Goal: Task Accomplishment & Management: Use online tool/utility

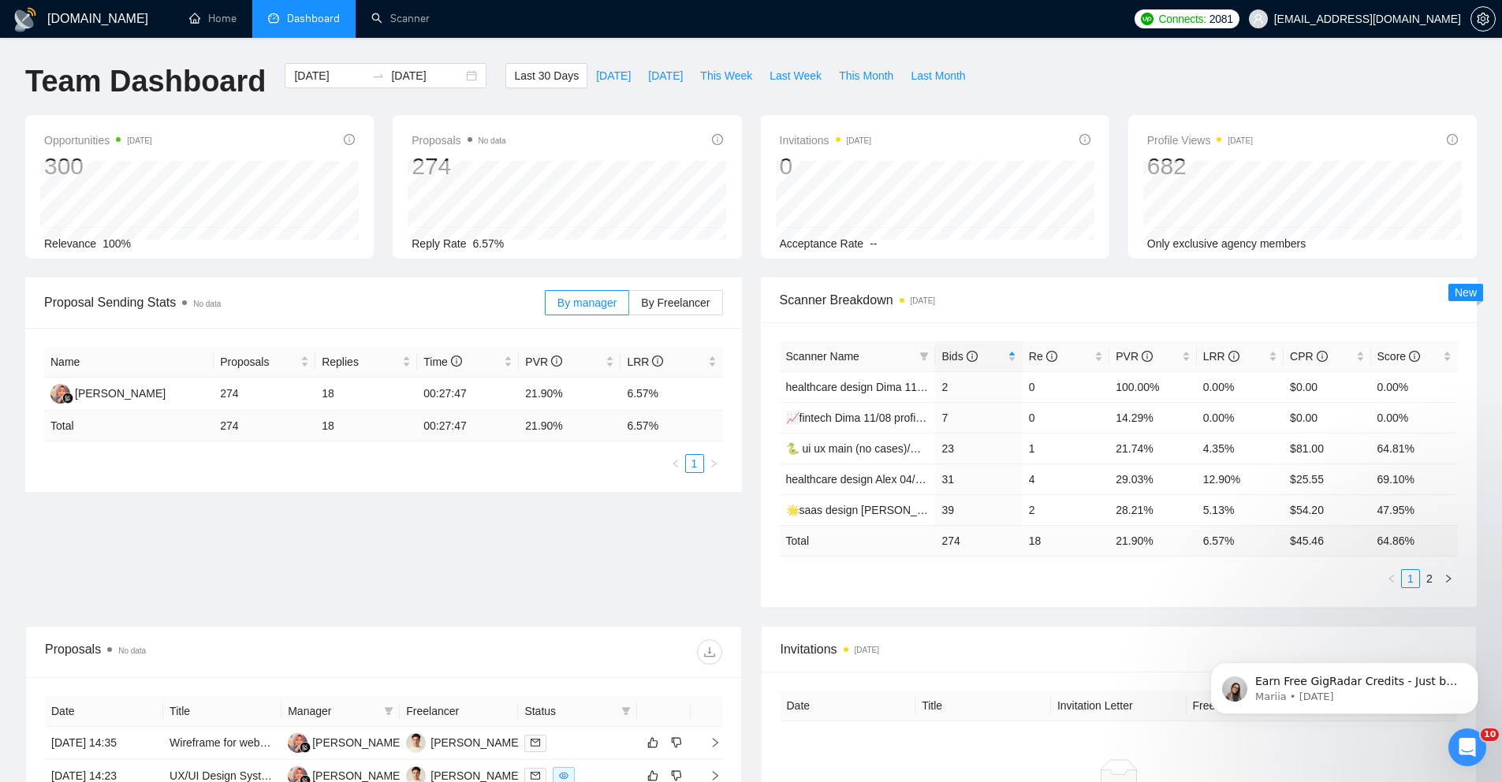
scroll to position [25, 0]
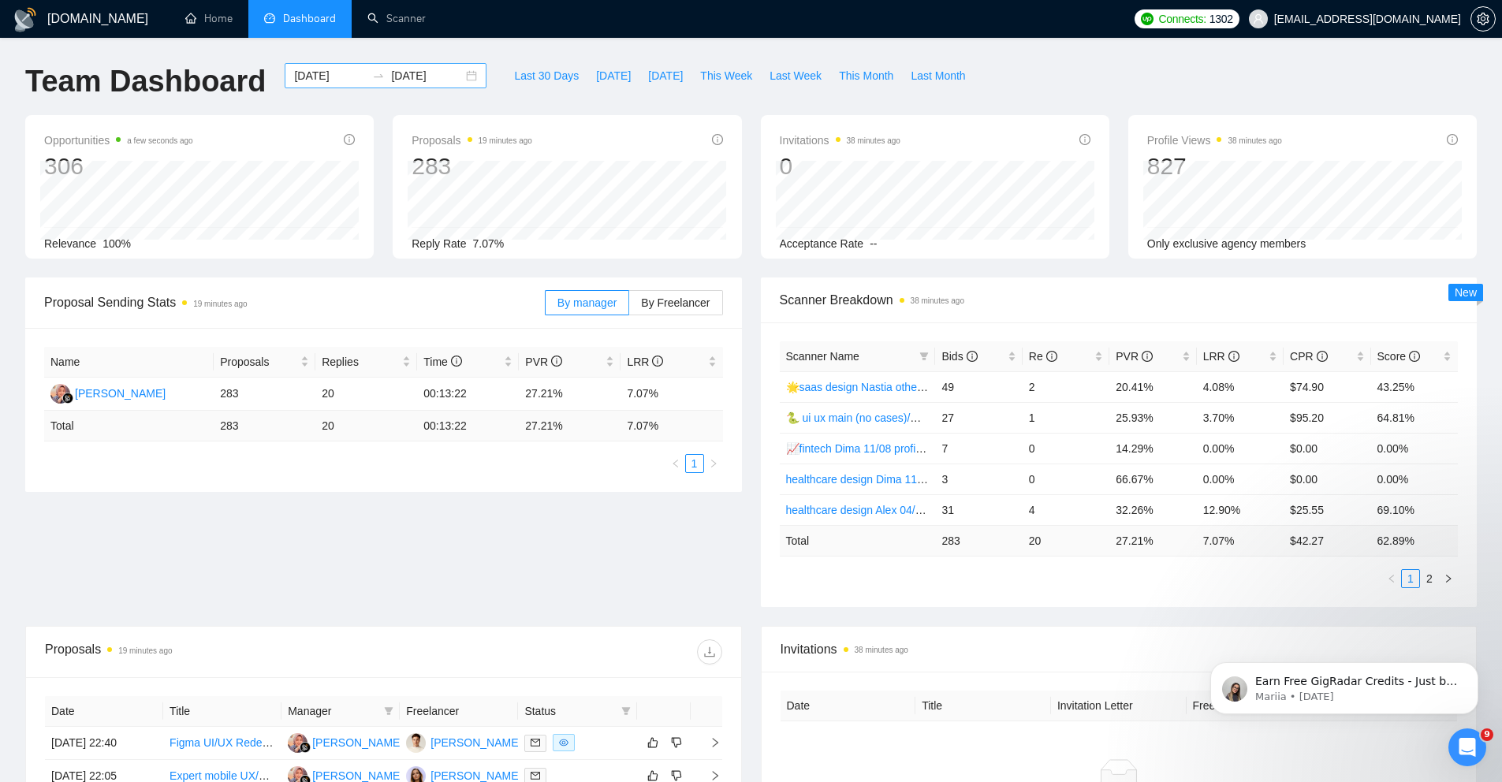
click at [464, 80] on div "2025-07-21 2025-08-20" at bounding box center [386, 75] width 202 height 25
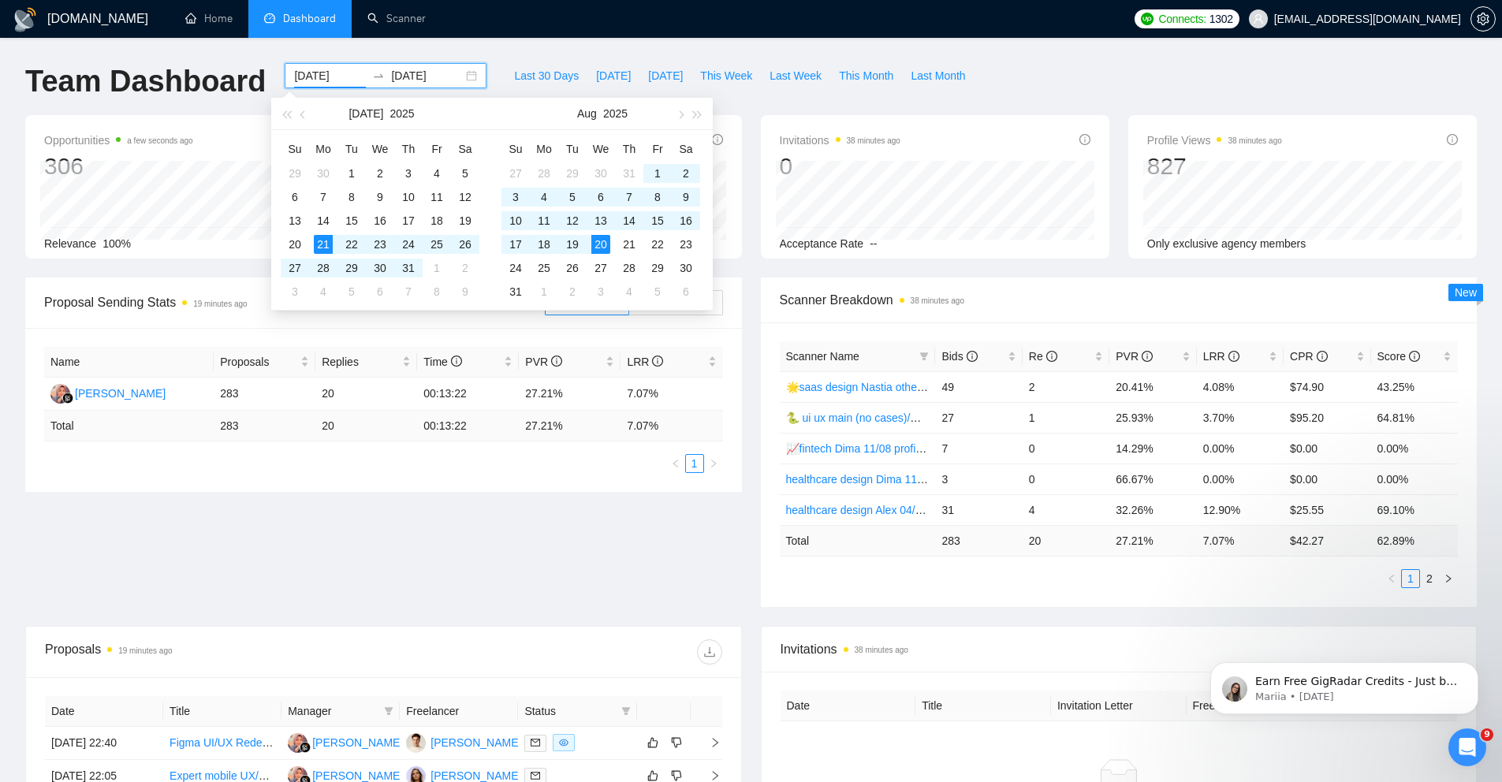
click at [457, 80] on div "2025-07-21 2025-08-20" at bounding box center [386, 75] width 202 height 25
click at [610, 47] on div "GigRadar.io Home Dashboard Scanner Connects: 1302 akuzminets@gmail.com Team Das…" at bounding box center [751, 625] width 1502 height 1250
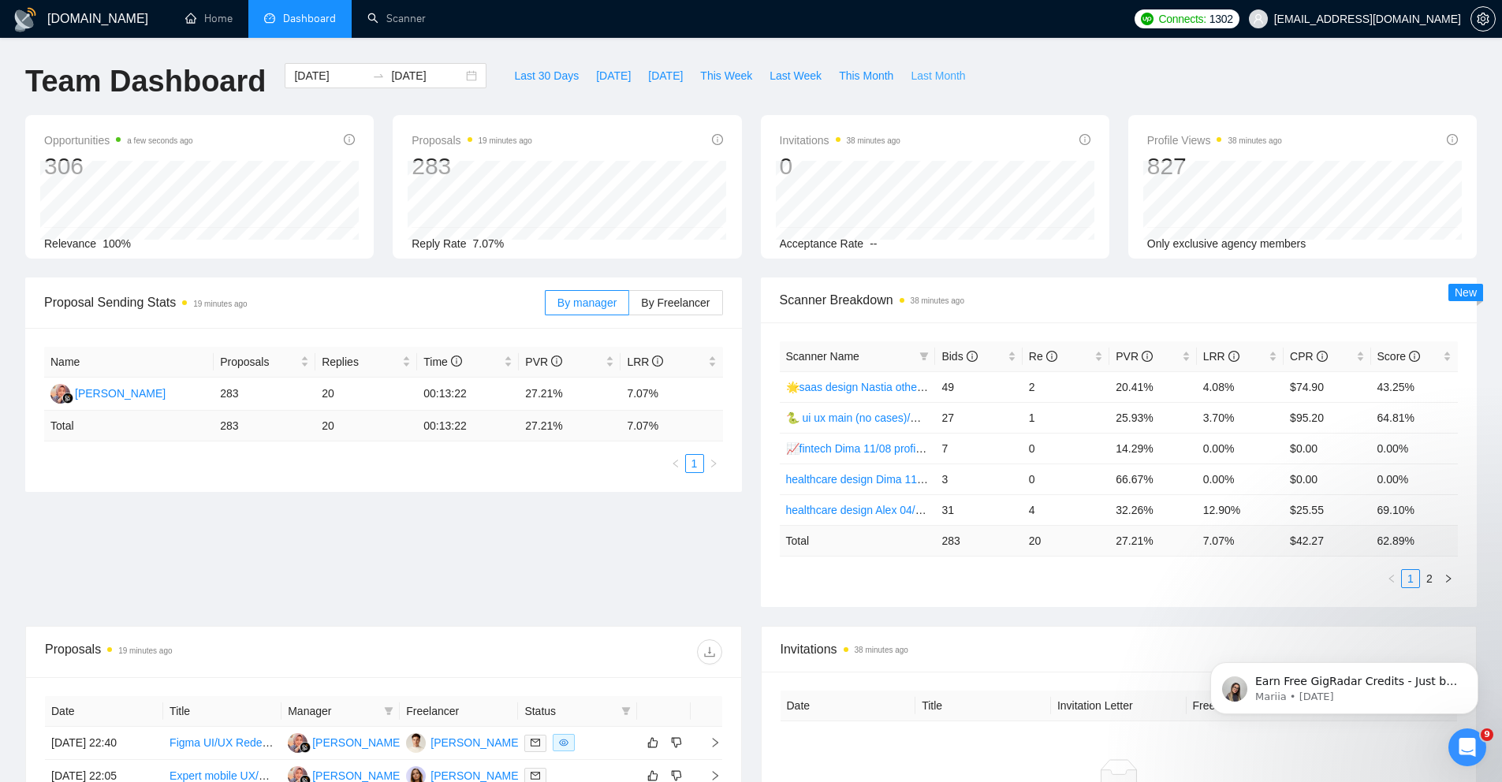
click at [938, 80] on span "Last Month" at bounding box center [938, 75] width 54 height 17
type input "2025-08-01"
type input "2025-08-31"
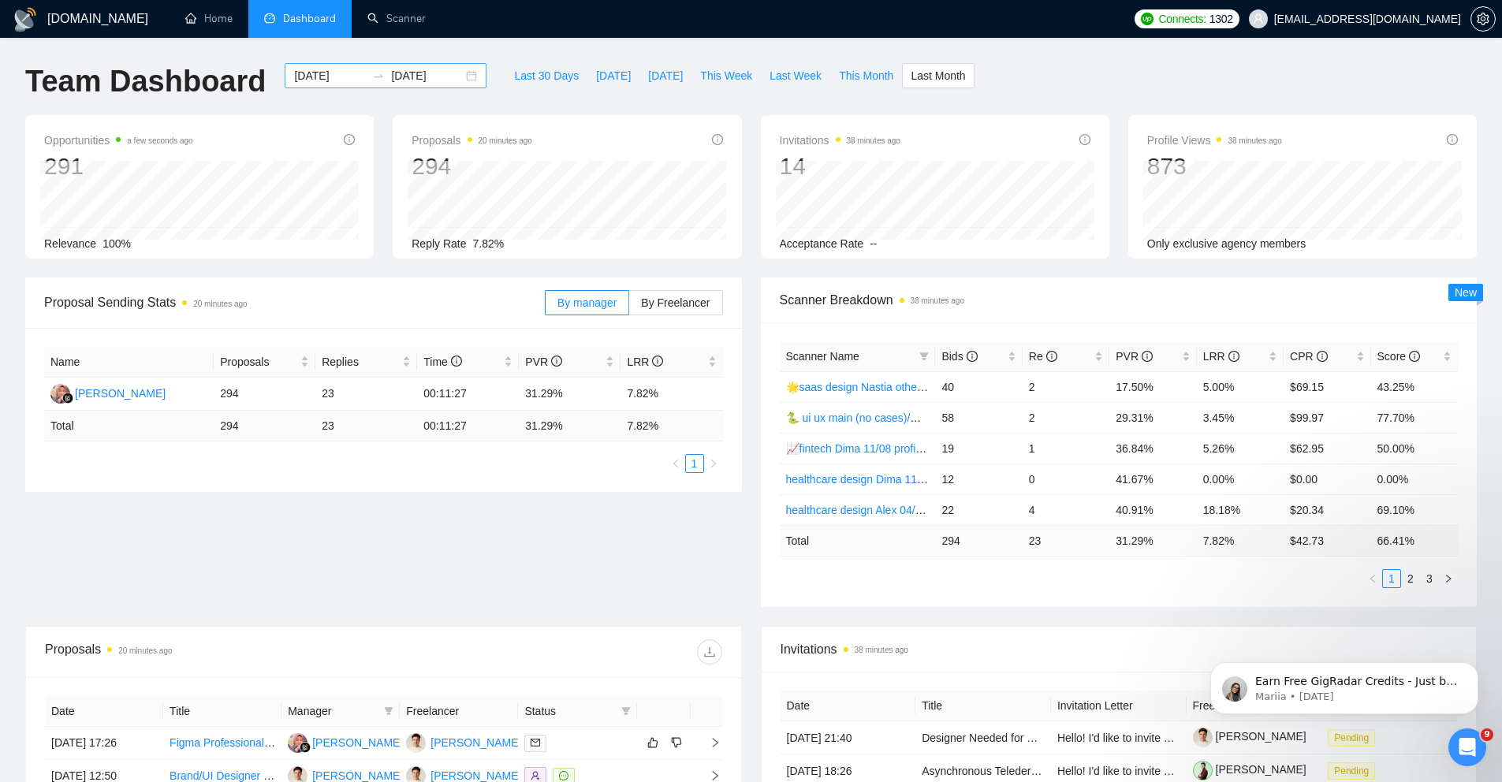
click at [464, 78] on div "2025-08-01 2025-08-31" at bounding box center [386, 75] width 202 height 25
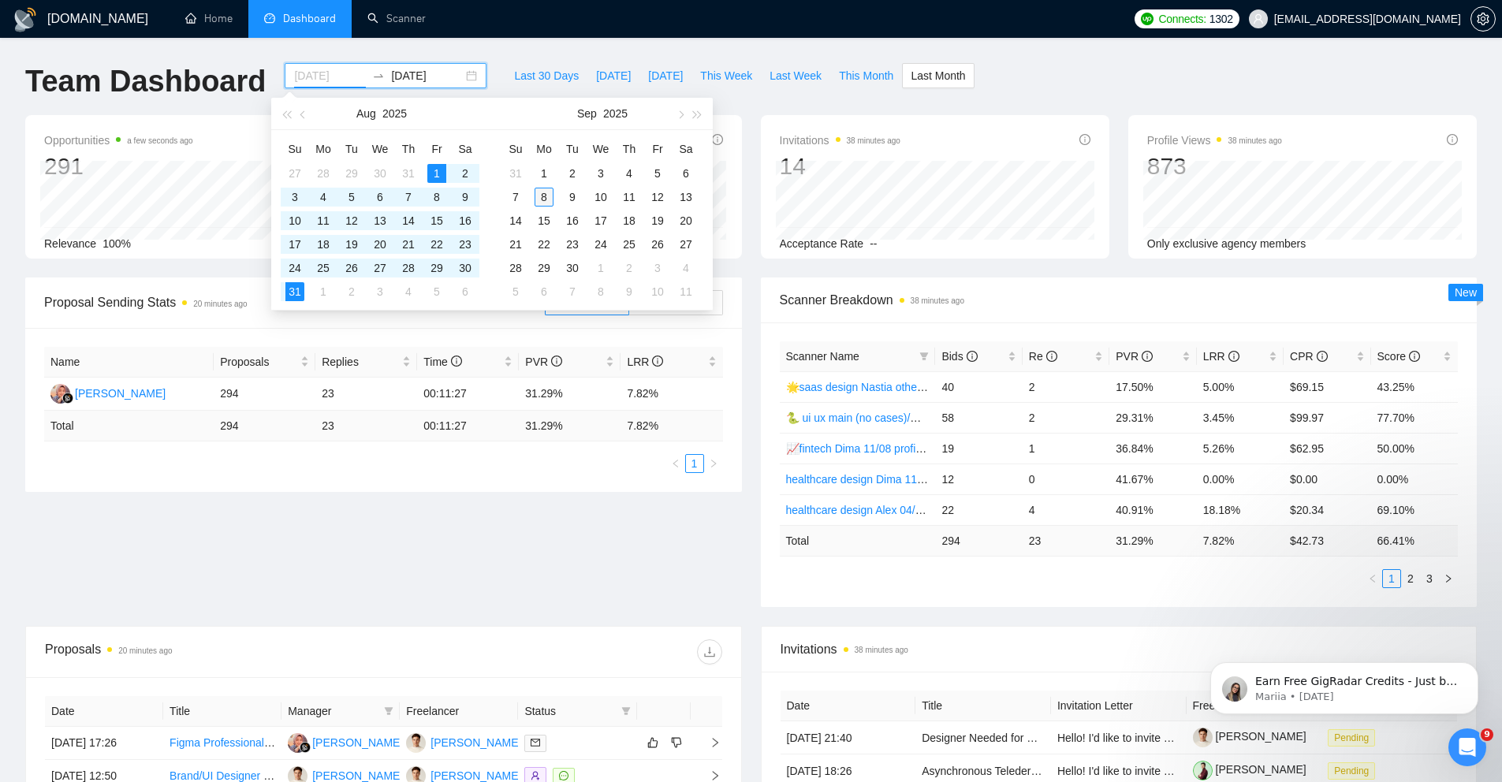
type input "2025-09-08"
click at [546, 196] on div "8" at bounding box center [544, 197] width 19 height 19
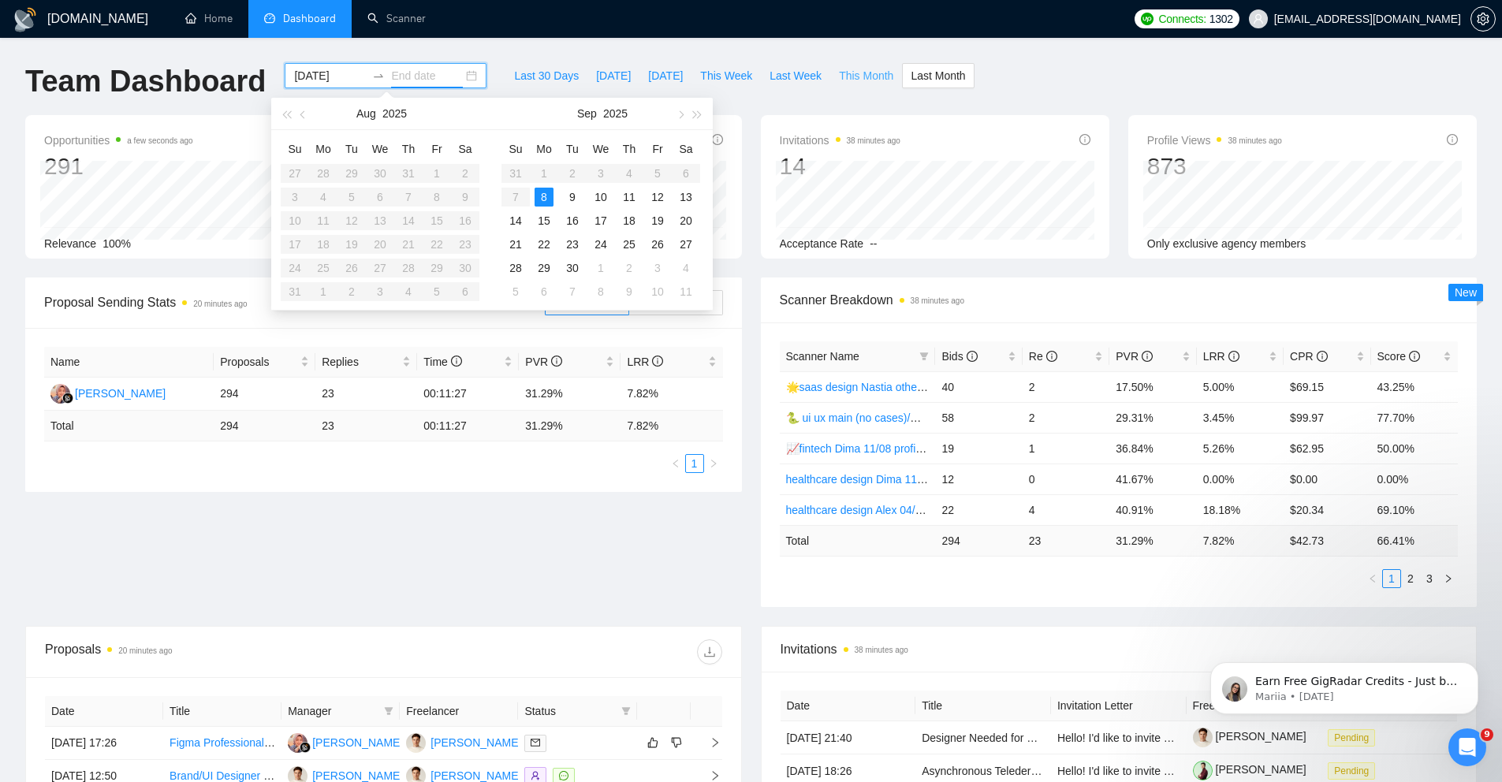
type input "2025-08-01"
type input "2025-08-31"
click at [882, 79] on span "This Month" at bounding box center [866, 75] width 54 height 17
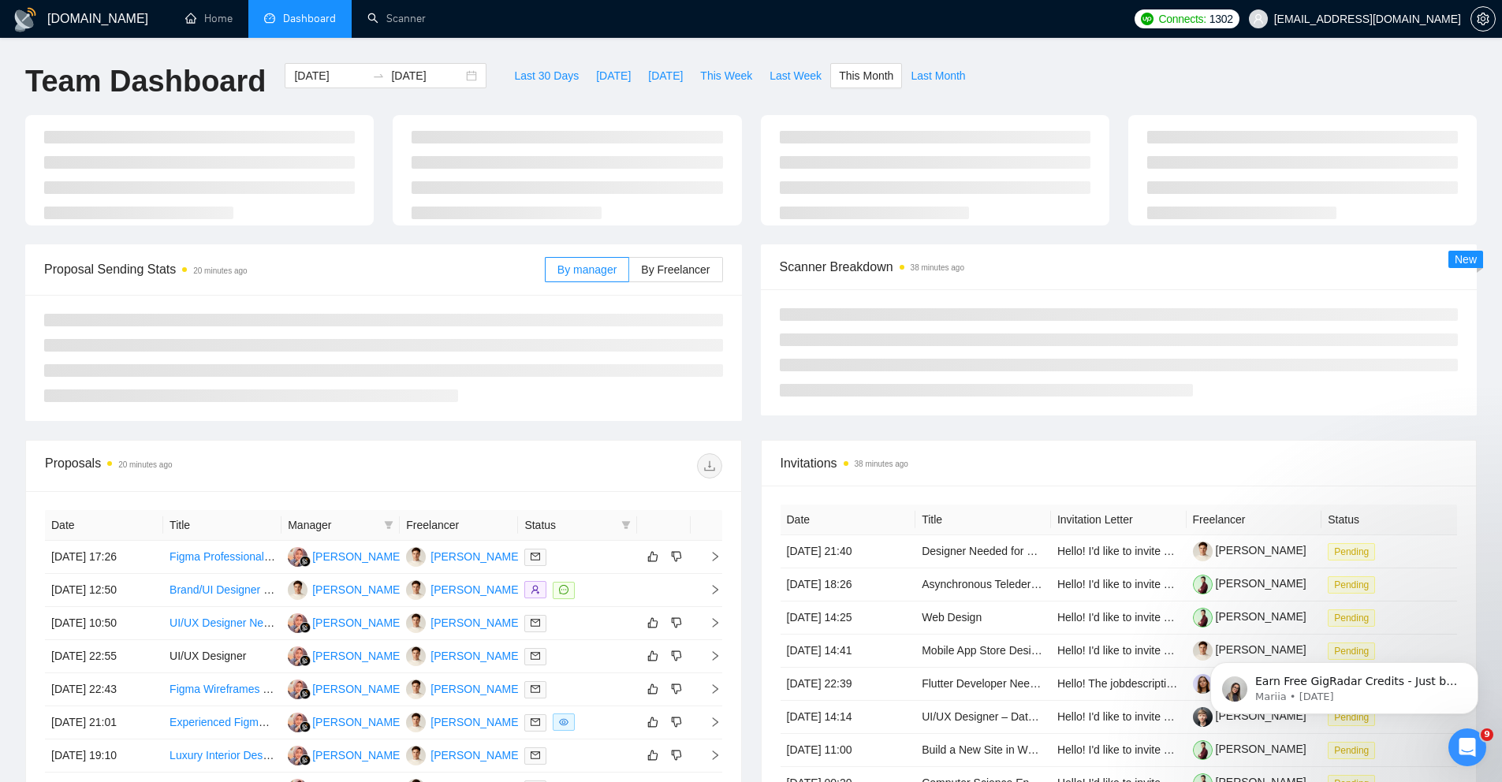
type input "2025-09-01"
type input "2025-09-30"
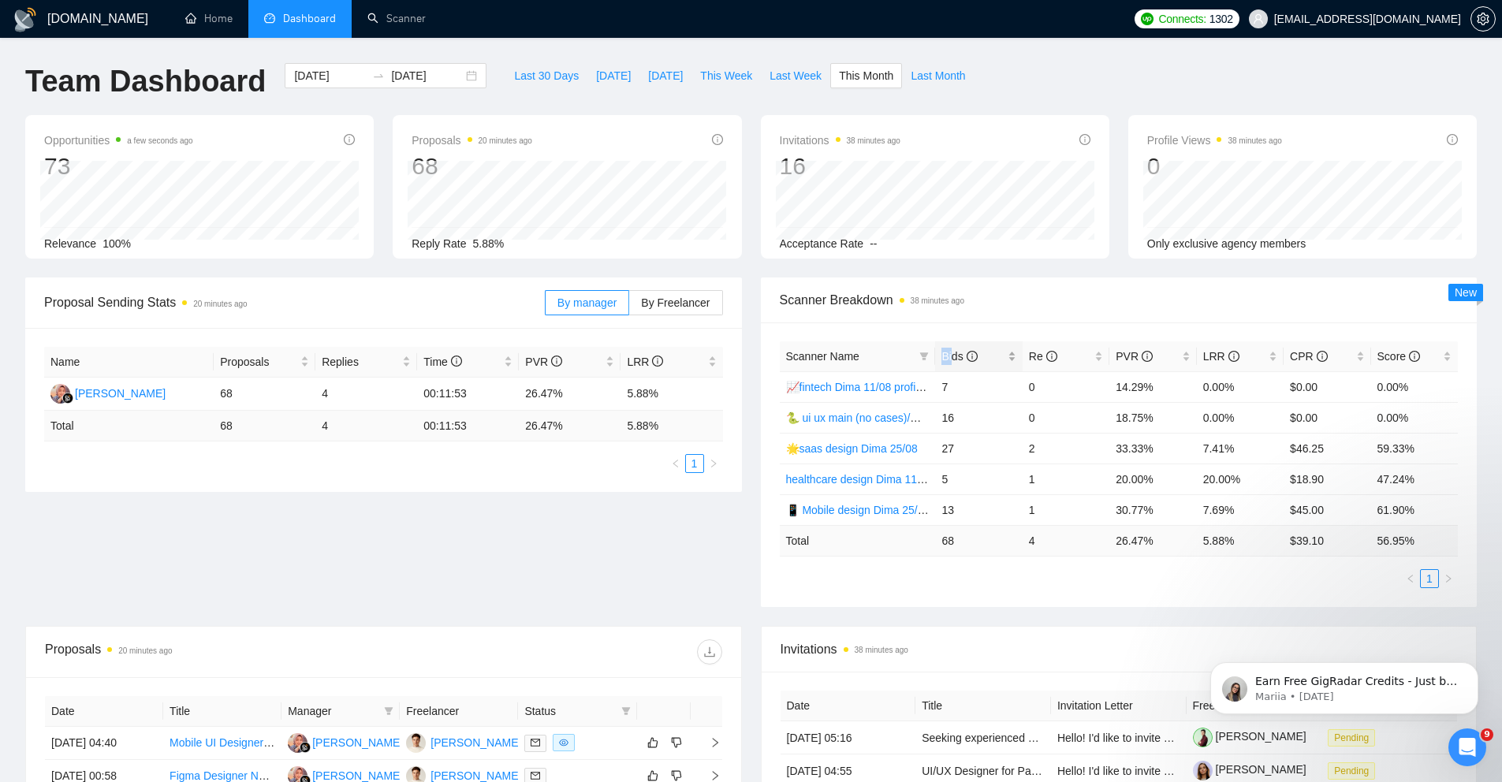
drag, startPoint x: 934, startPoint y: 354, endPoint x: 953, endPoint y: 355, distance: 18.9
click at [953, 355] on tr "Scanner Name Bids Re PVR LRR CPR Score" at bounding box center [1119, 356] width 679 height 31
click at [874, 418] on link "🐍 ui ux main (no cases)/Dima" at bounding box center [861, 418] width 151 height 13
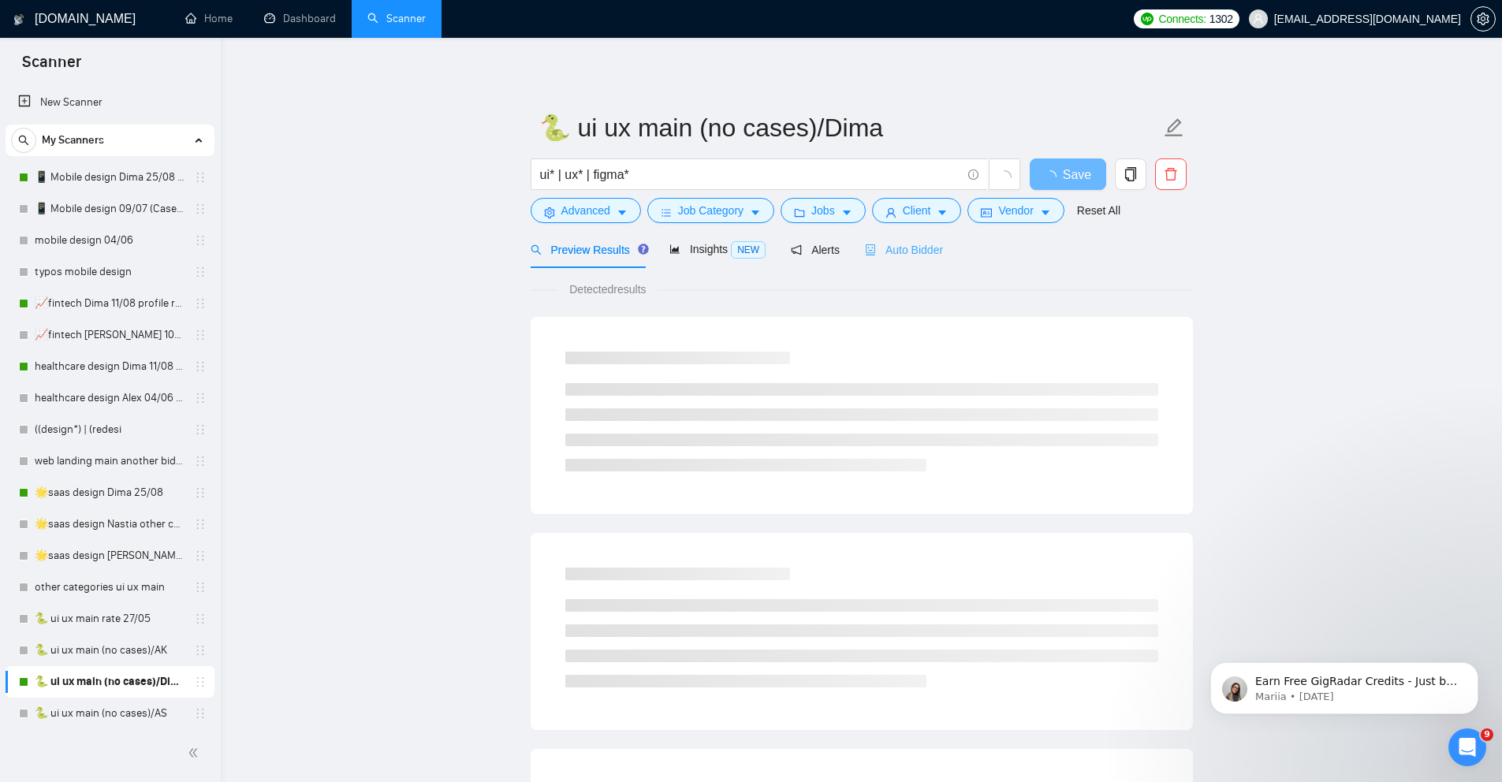
click at [924, 259] on div "Auto Bidder" at bounding box center [904, 249] width 78 height 37
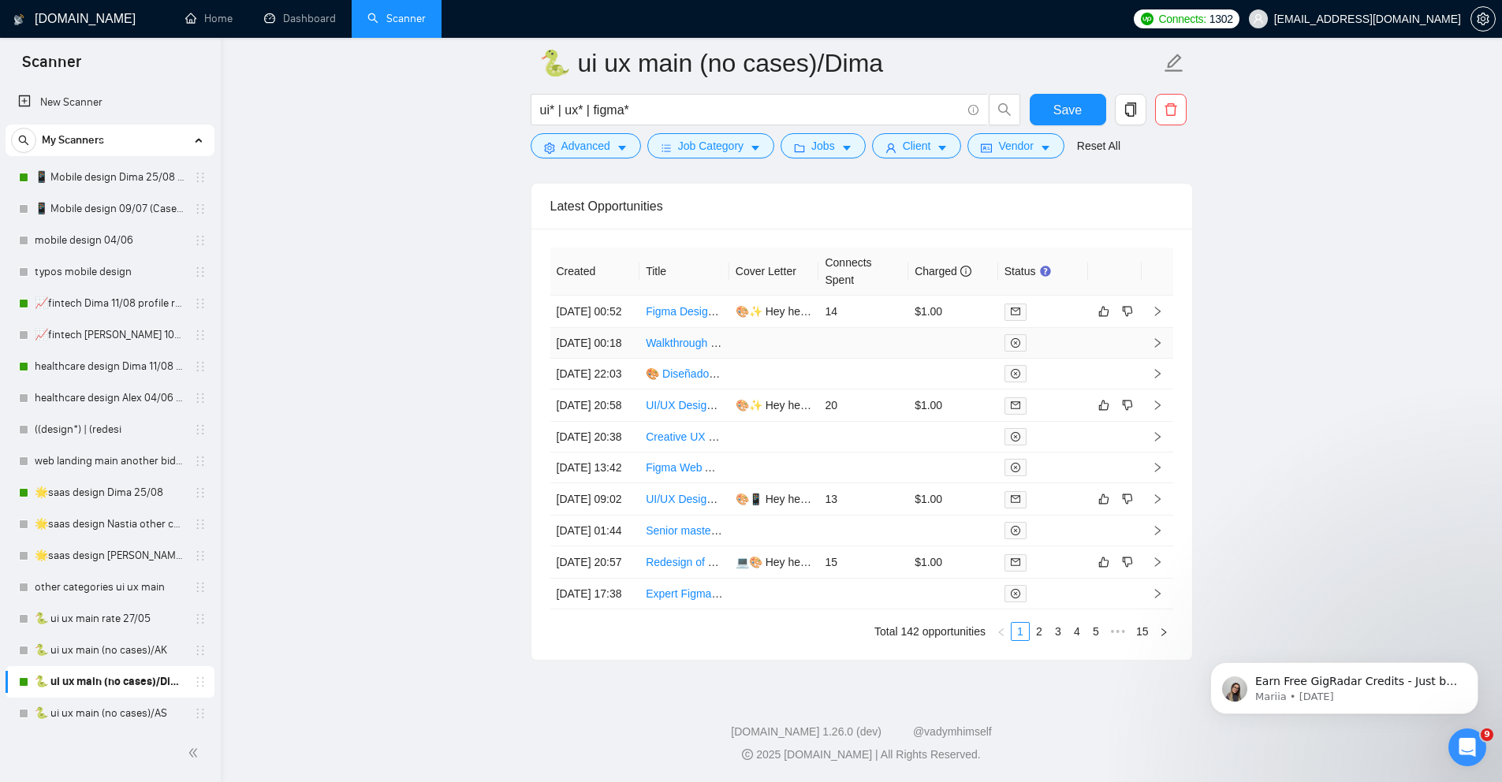
scroll to position [4009, 0]
click at [682, 337] on link "Walkthrough of UX of Tray / n8n Platform" at bounding box center [746, 343] width 201 height 13
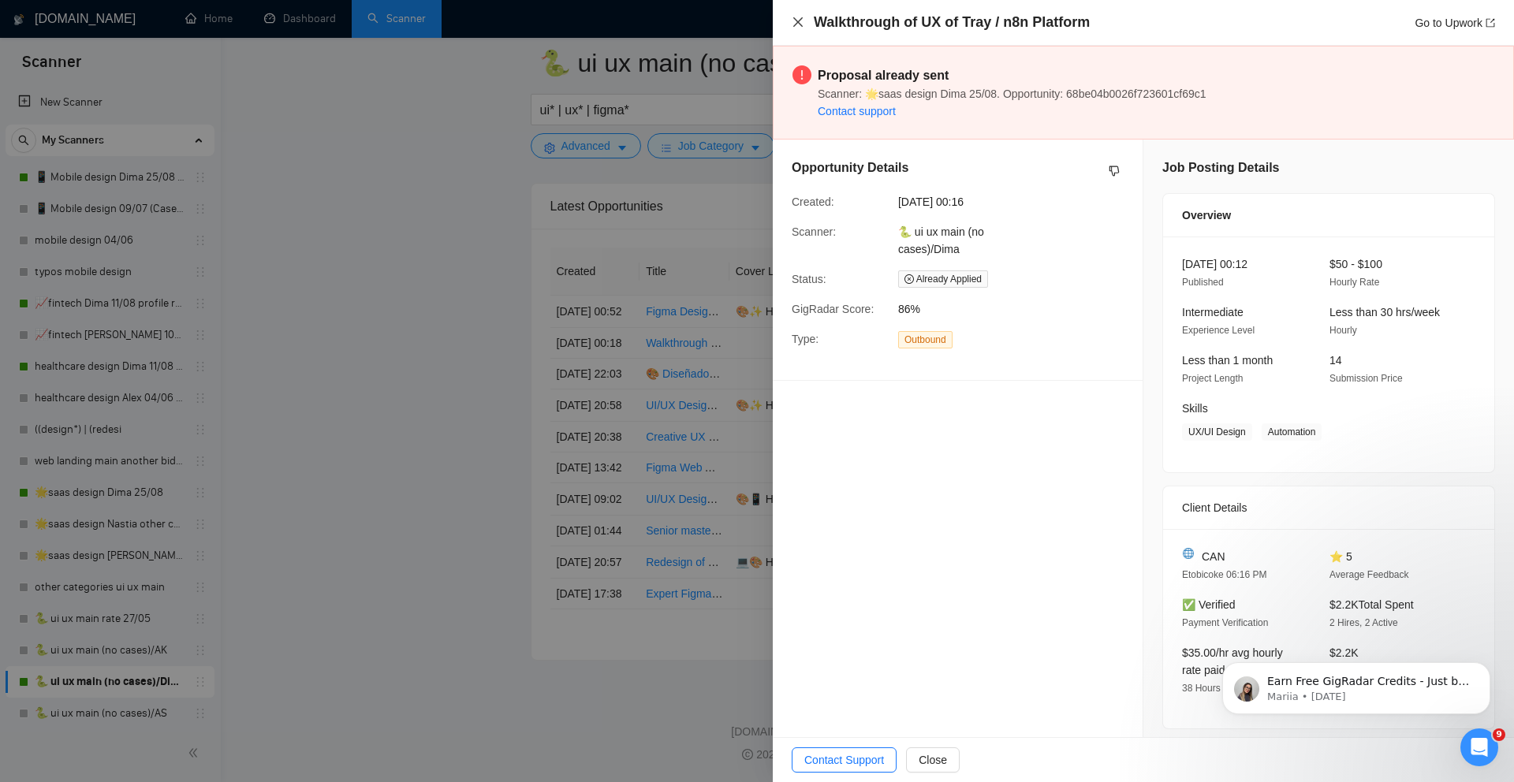
click at [797, 22] on icon "close" at bounding box center [797, 21] width 9 height 9
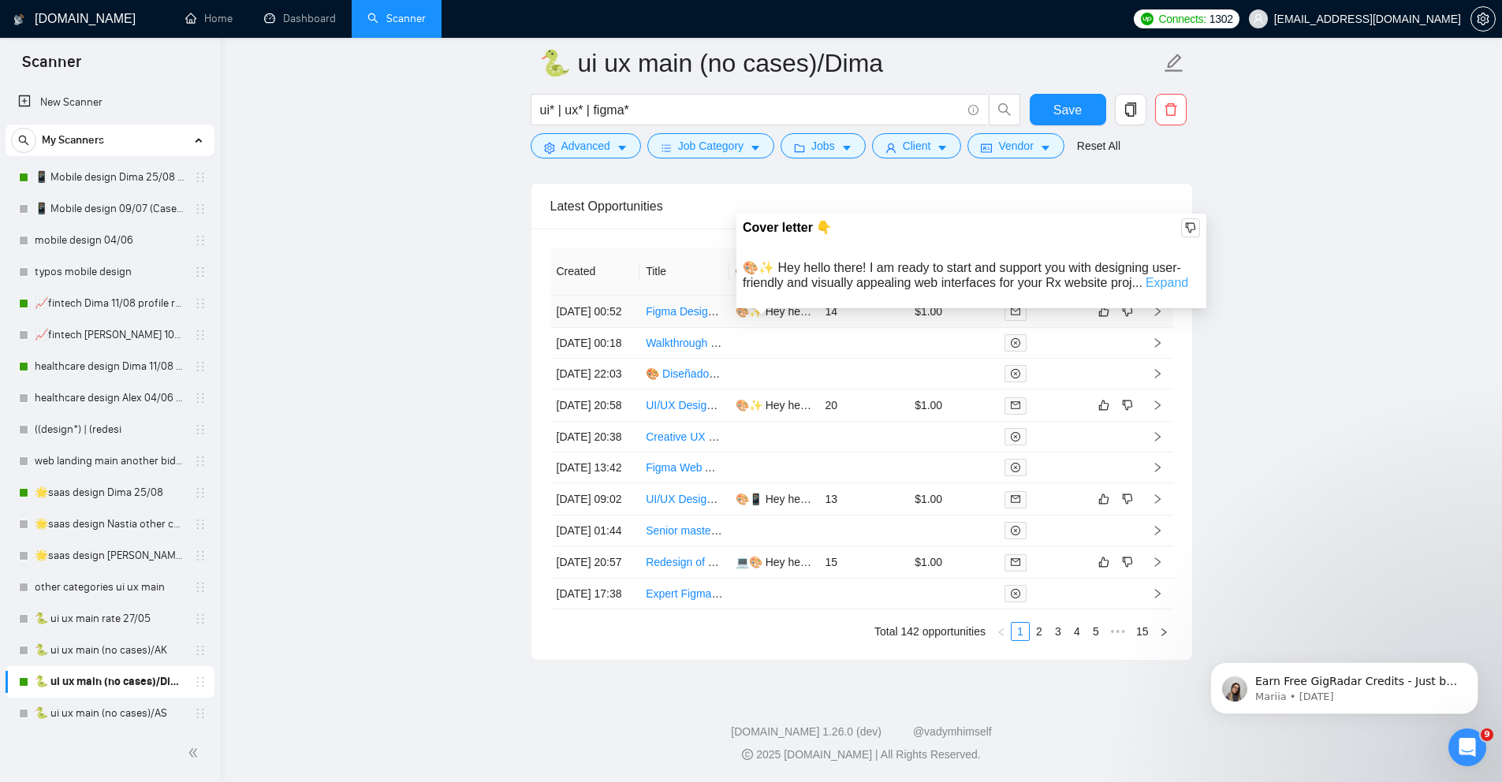
click at [1171, 276] on link "Expand" at bounding box center [1167, 282] width 43 height 13
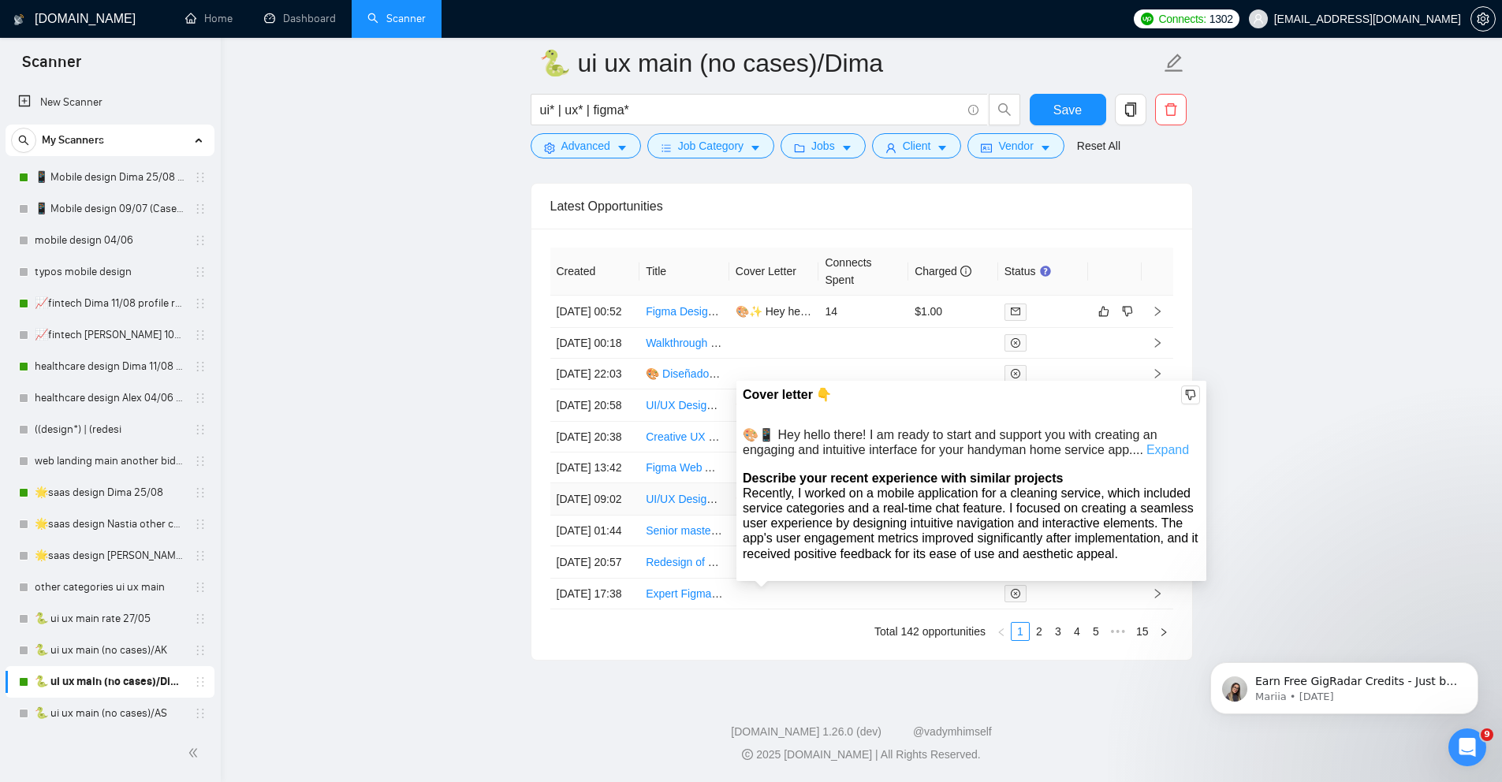
click at [1172, 443] on link "Expand" at bounding box center [1168, 449] width 43 height 13
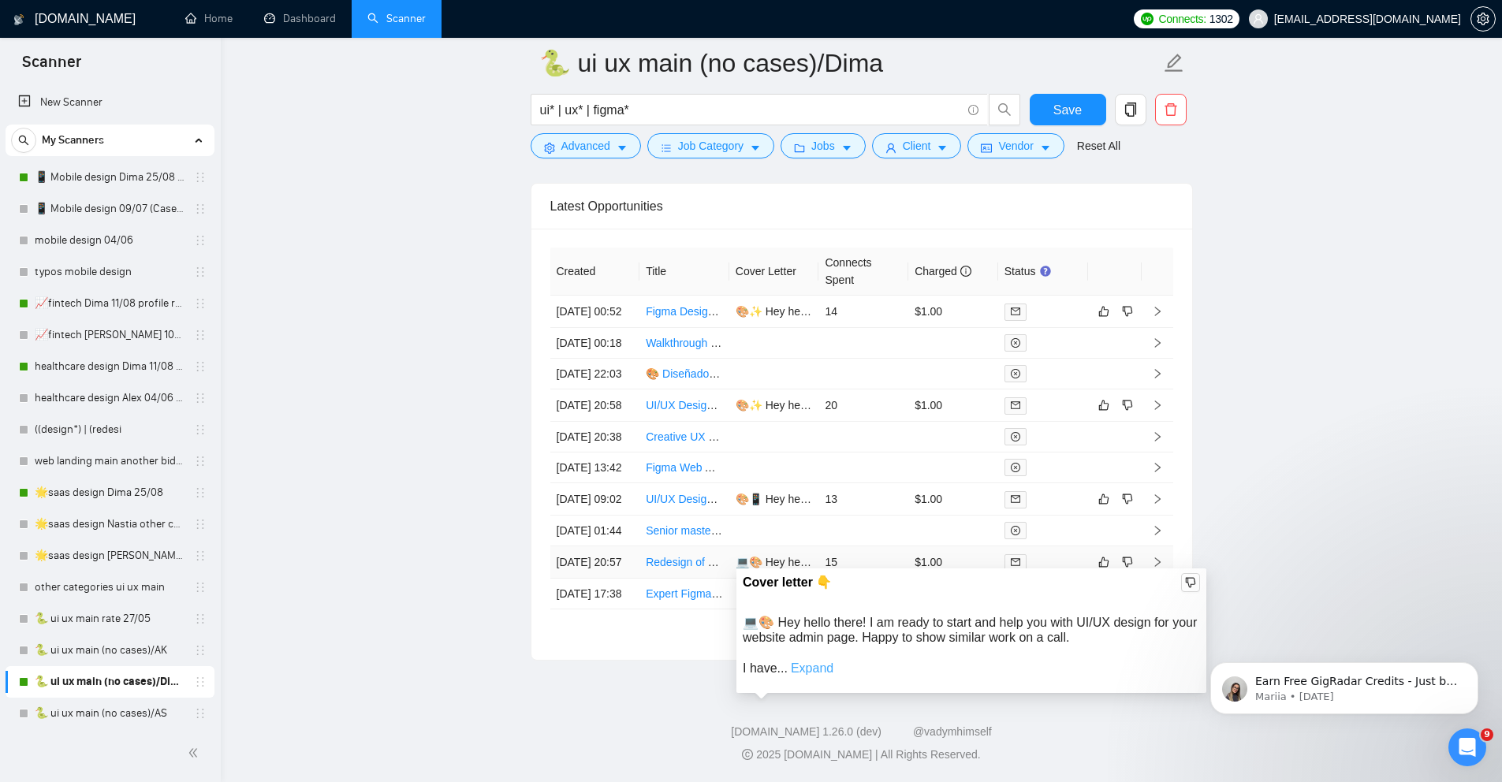
click at [826, 662] on link "Expand" at bounding box center [812, 668] width 43 height 13
